Goal: Find specific fact

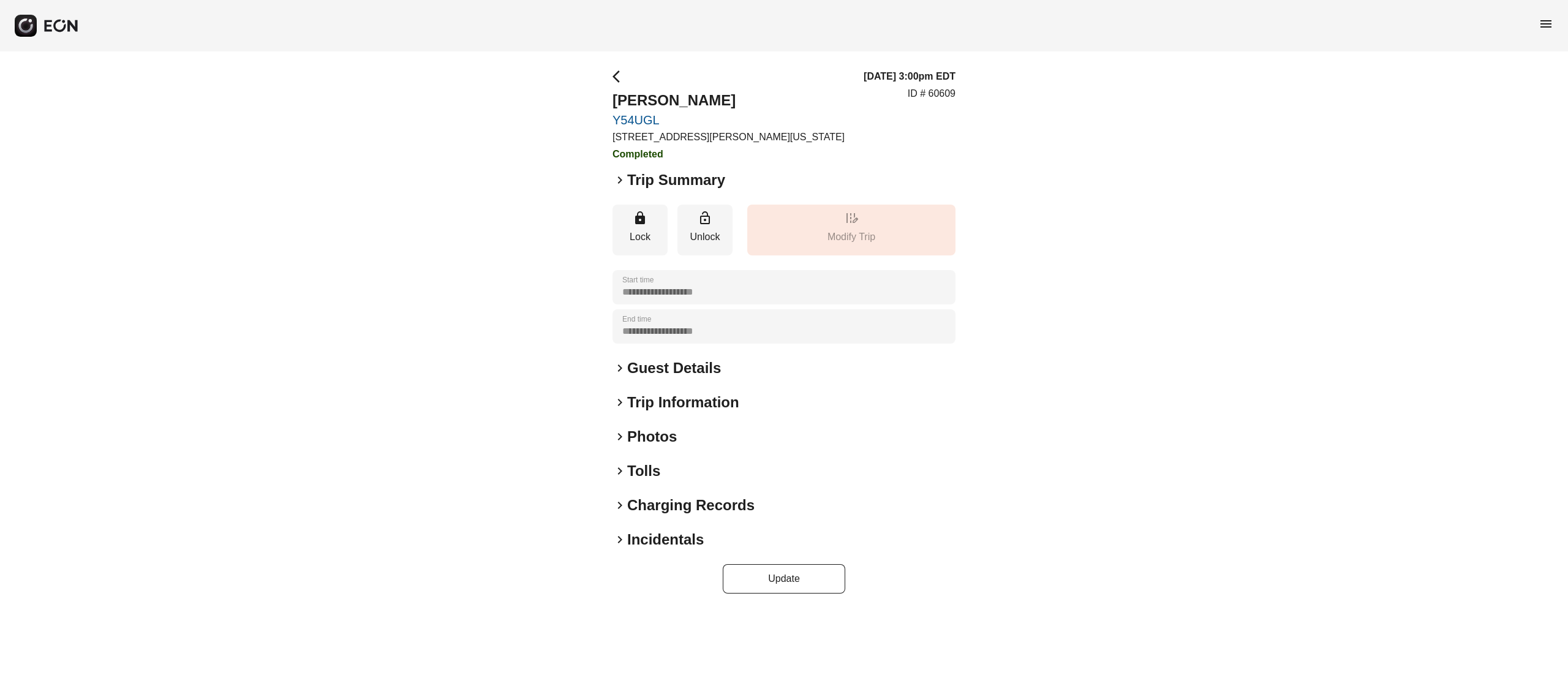
click at [670, 364] on h2 "Guest Details" at bounding box center [674, 368] width 94 height 20
click at [946, 93] on p "ID # 60609" at bounding box center [931, 94] width 48 height 14
copy p "60609"
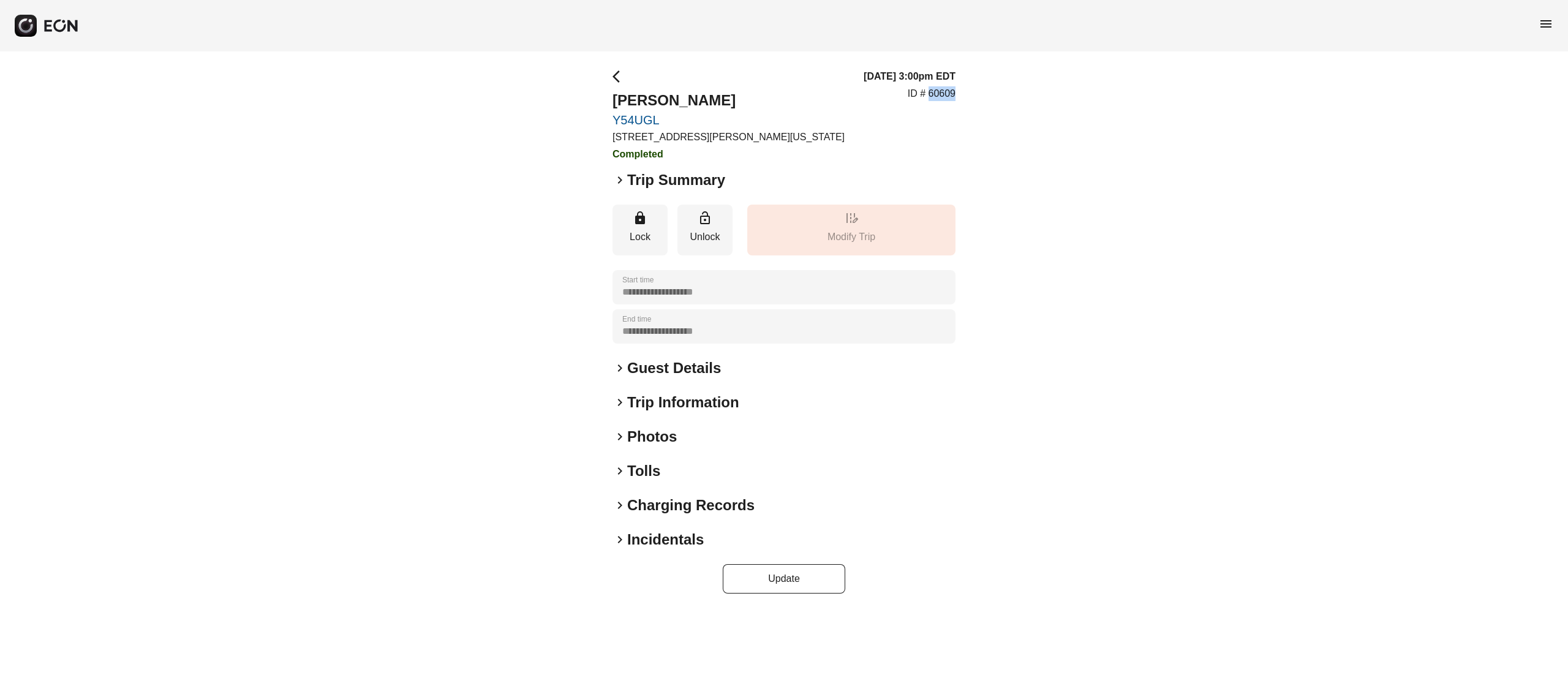
drag, startPoint x: 747, startPoint y: 97, endPoint x: 600, endPoint y: 95, distance: 147.0
click at [600, 95] on div "**********" at bounding box center [784, 331] width 1568 height 560
copy h2 "Joshua Stephens"
